Goal: Task Accomplishment & Management: Manage account settings

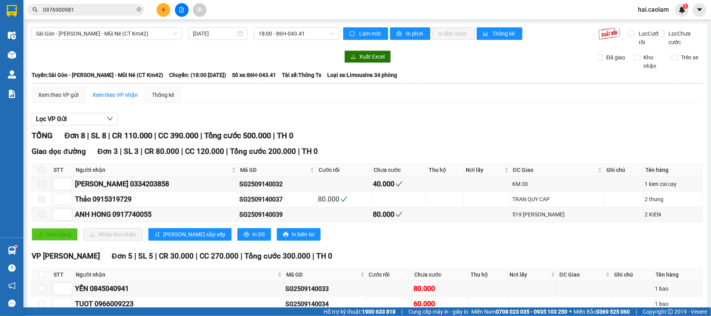
scroll to position [102, 0]
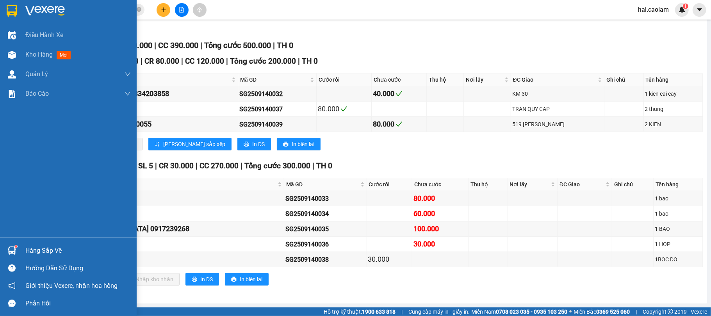
click at [44, 252] on div "Hàng sắp về" at bounding box center [77, 251] width 105 height 12
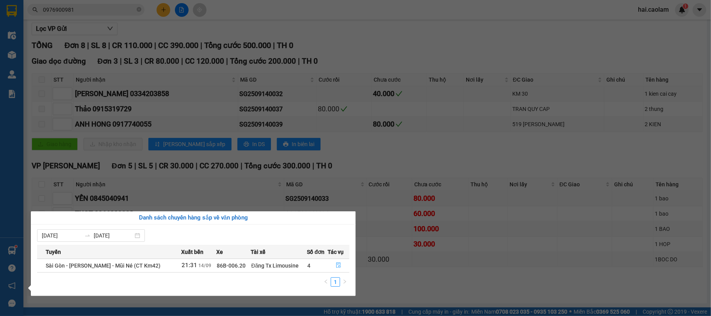
click at [340, 266] on icon "file-done" at bounding box center [338, 264] width 5 height 5
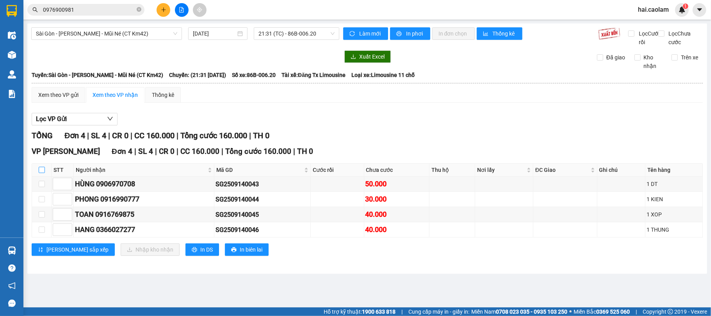
click at [41, 173] on input "checkbox" at bounding box center [42, 170] width 6 height 6
checkbox input "true"
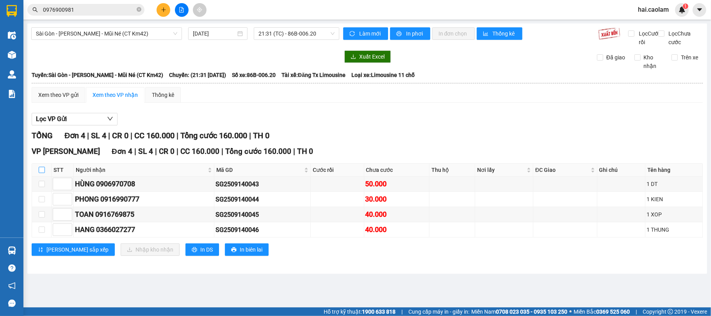
checkbox input "true"
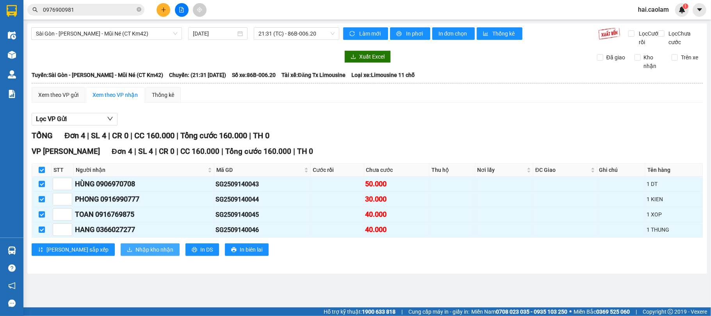
click at [135, 254] on span "Nhập kho nhận" at bounding box center [154, 249] width 38 height 9
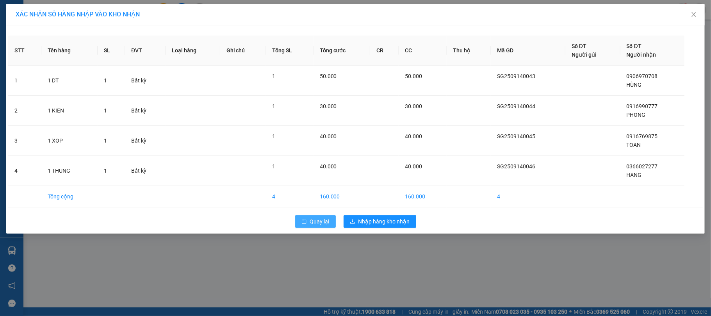
click at [312, 224] on span "Quay lại" at bounding box center [320, 221] width 20 height 9
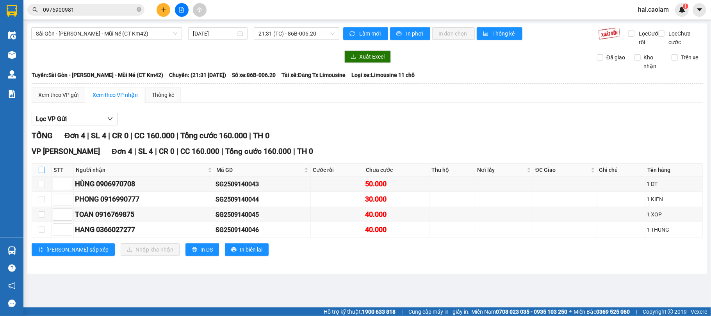
click at [44, 173] on input "checkbox" at bounding box center [42, 170] width 6 height 6
checkbox input "true"
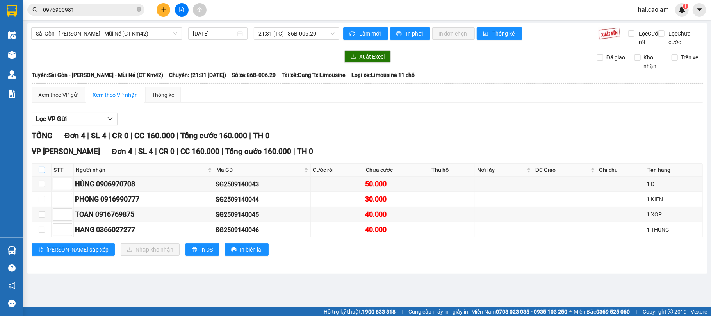
checkbox input "true"
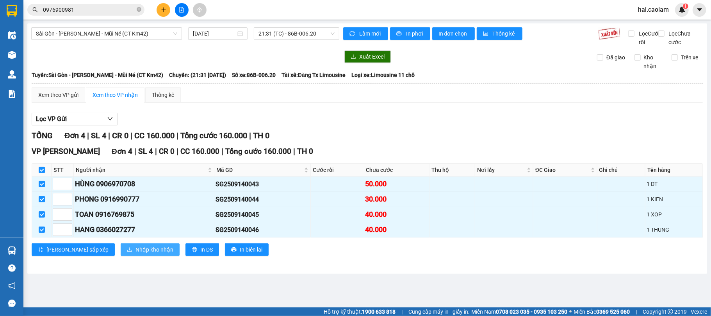
click at [135, 254] on span "Nhập kho nhận" at bounding box center [154, 249] width 38 height 9
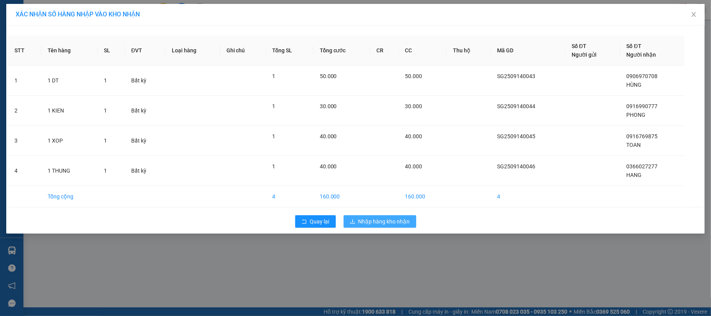
click at [382, 217] on button "Nhập hàng kho nhận" at bounding box center [380, 221] width 73 height 12
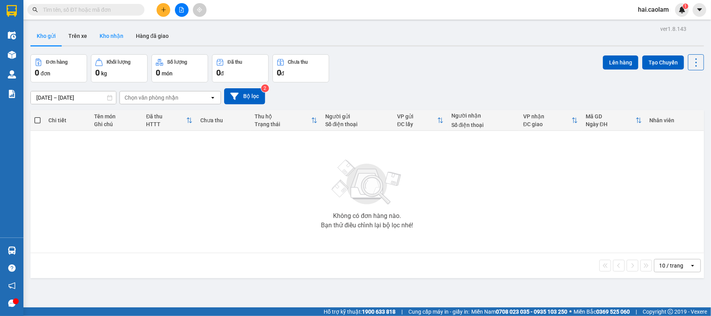
click at [98, 34] on button "Kho nhận" at bounding box center [111, 36] width 36 height 19
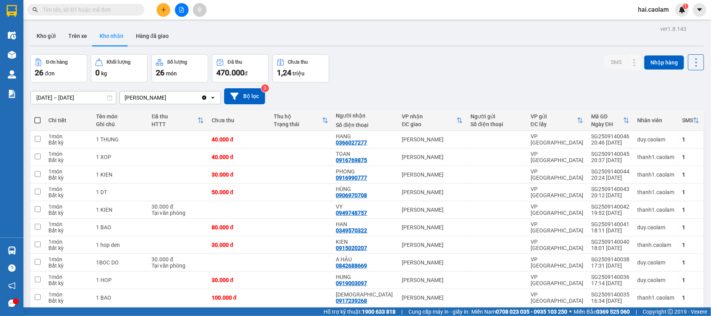
click at [102, 98] on input "[DATE] – [DATE]" at bounding box center [73, 97] width 85 height 12
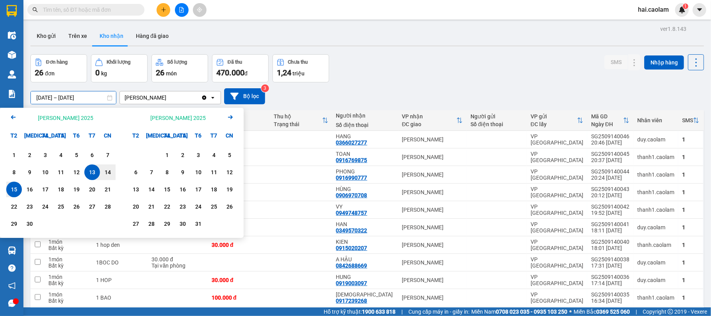
click at [54, 96] on input "[DATE] – [DATE]" at bounding box center [73, 97] width 85 height 12
click at [9, 116] on icon "Arrow Left" at bounding box center [13, 116] width 9 height 9
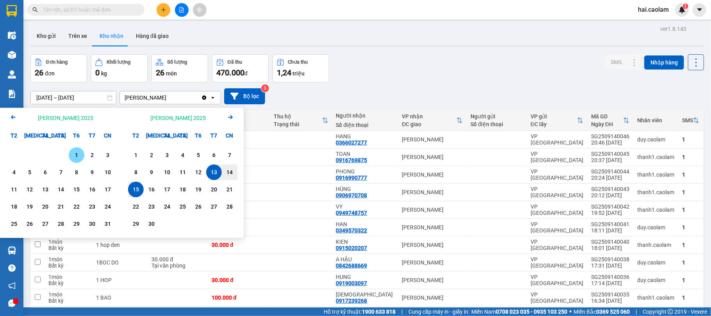
click at [9, 116] on icon "Arrow Left" at bounding box center [13, 116] width 9 height 9
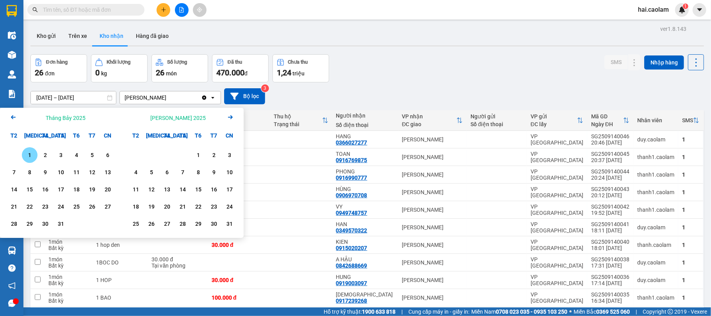
click at [33, 159] on div "1" at bounding box center [29, 154] width 11 height 9
click at [230, 118] on icon "Arrow Right" at bounding box center [230, 116] width 9 height 9
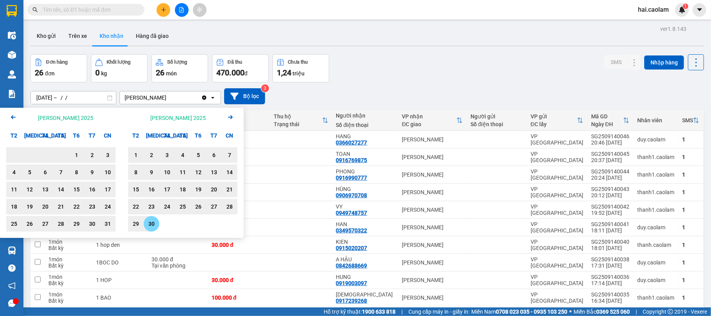
click at [153, 222] on div "30" at bounding box center [151, 223] width 11 height 9
type input "[DATE] – [DATE]"
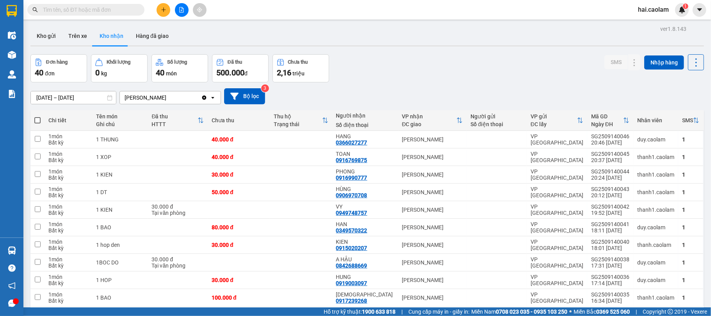
scroll to position [36, 0]
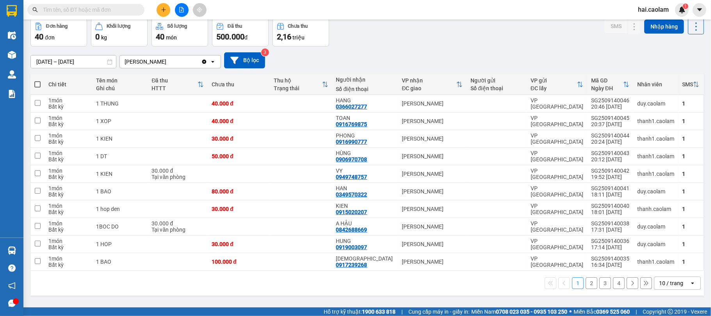
drag, startPoint x: 672, startPoint y: 289, endPoint x: 662, endPoint y: 288, distance: 9.5
click at [669, 289] on div "10 / trang" at bounding box center [671, 283] width 35 height 12
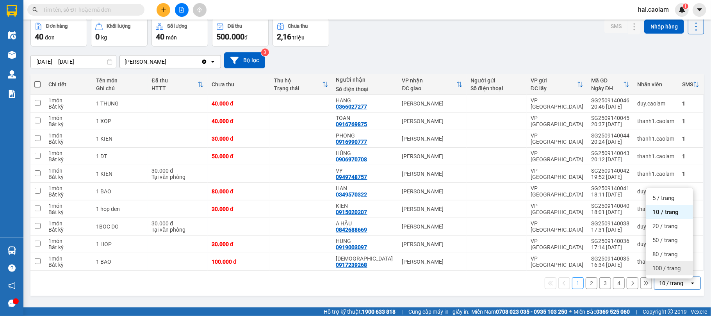
click at [669, 269] on span "100 / trang" at bounding box center [666, 268] width 28 height 8
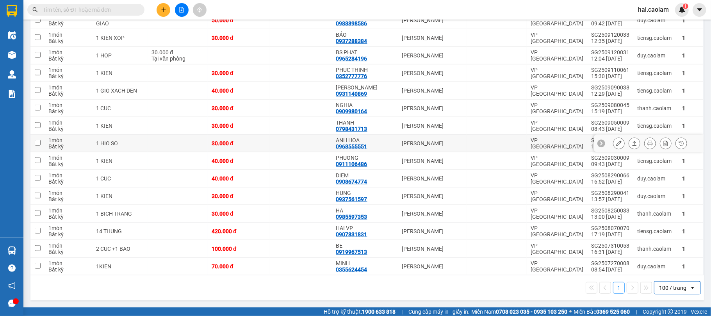
scroll to position [423, 0]
